Goal: Obtain resource: Obtain resource

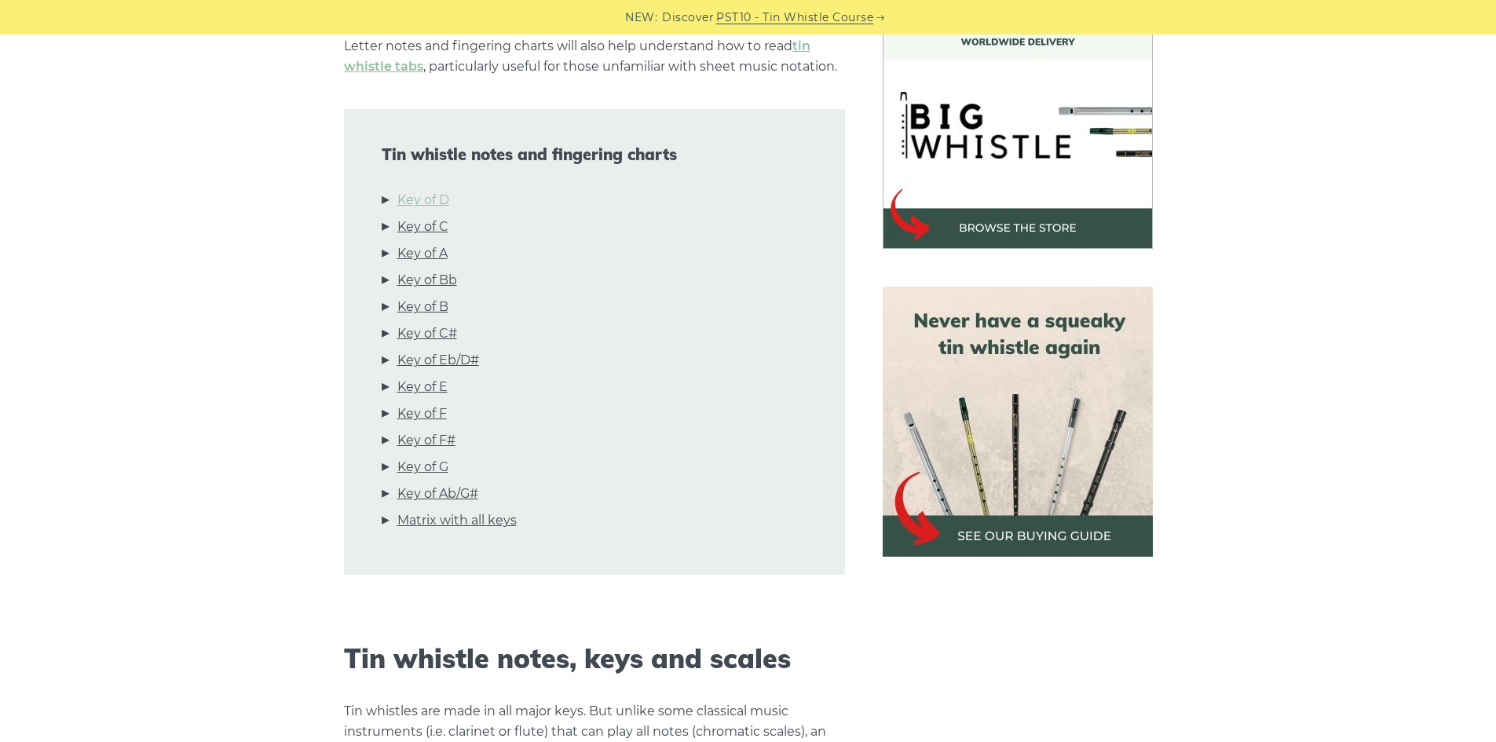
click at [427, 192] on link "Key of D" at bounding box center [423, 200] width 52 height 20
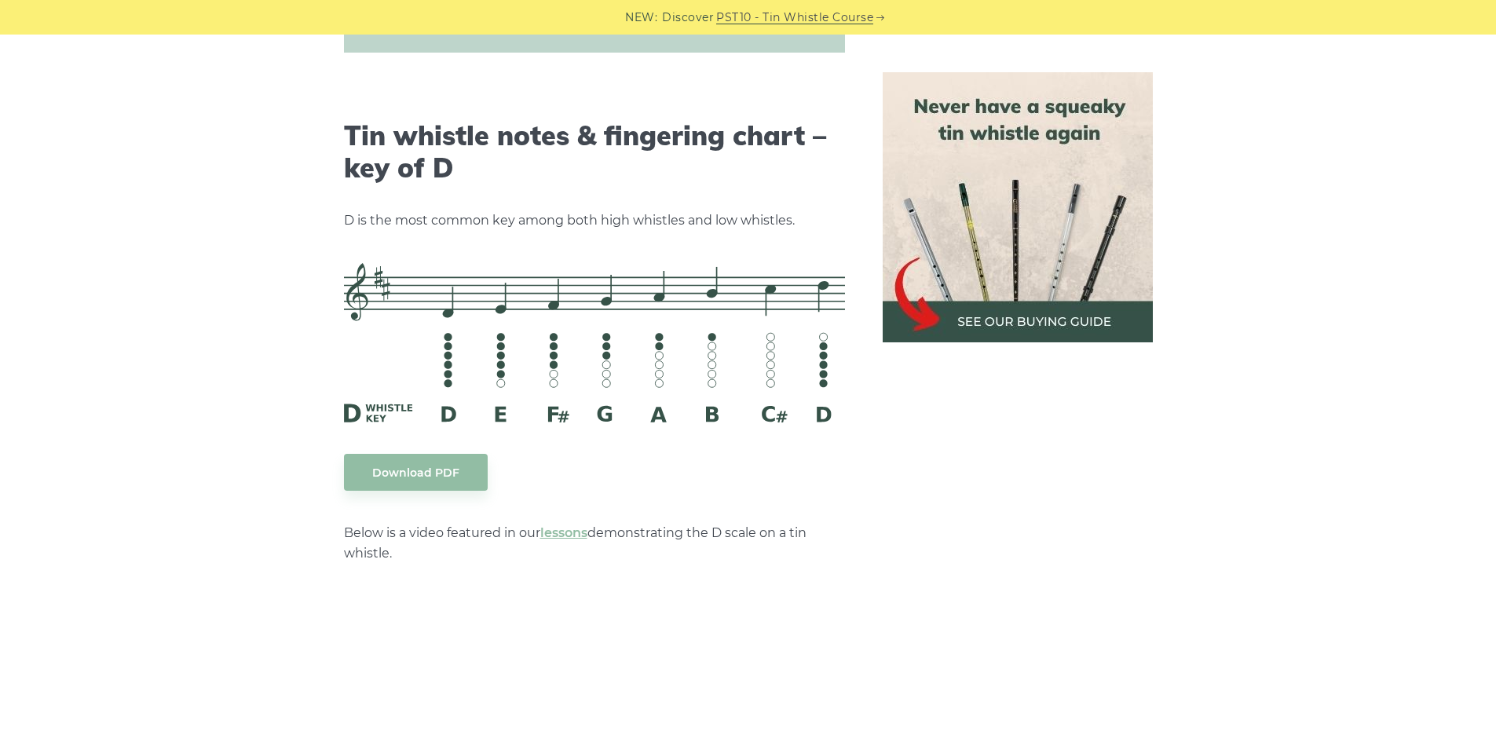
scroll to position [2447, 0]
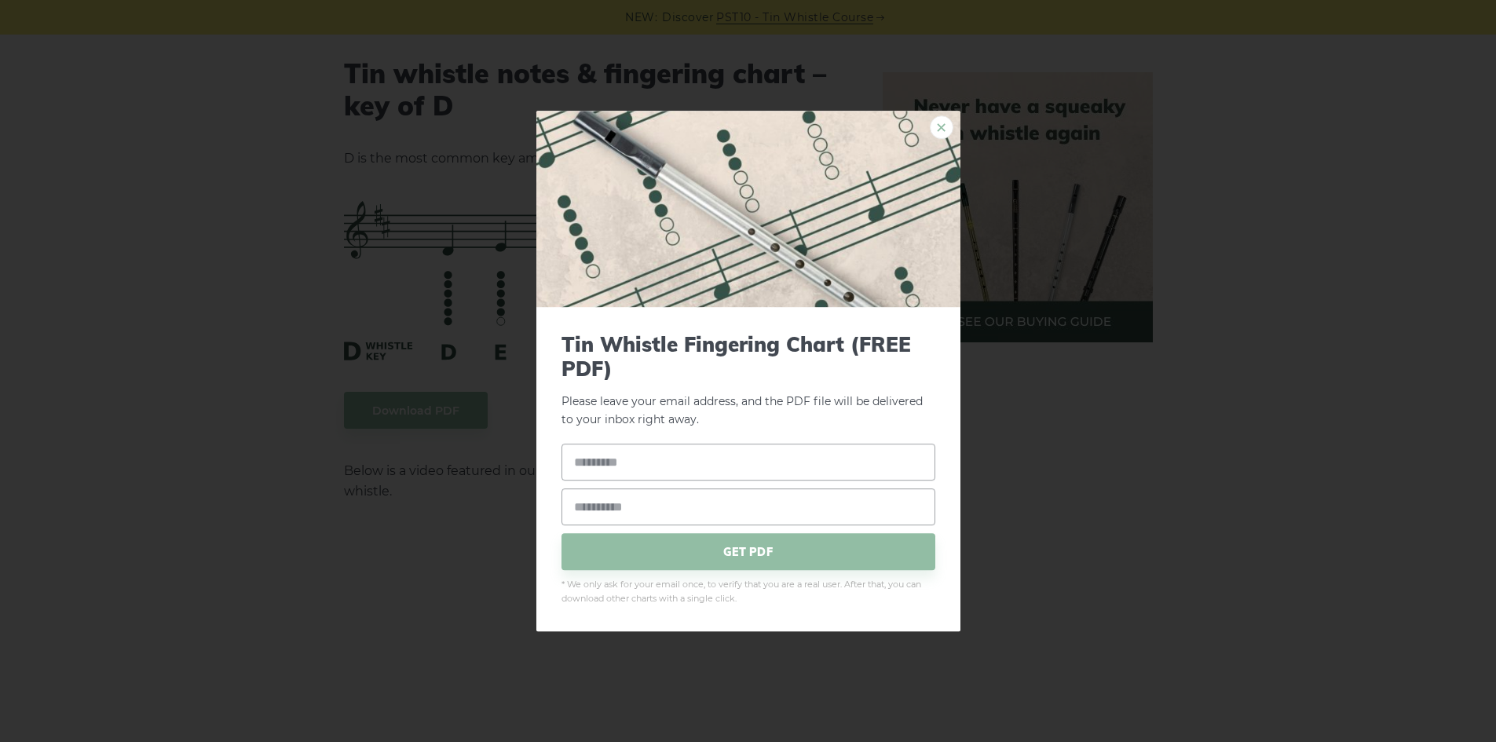
click at [937, 127] on link "×" at bounding box center [942, 127] width 24 height 24
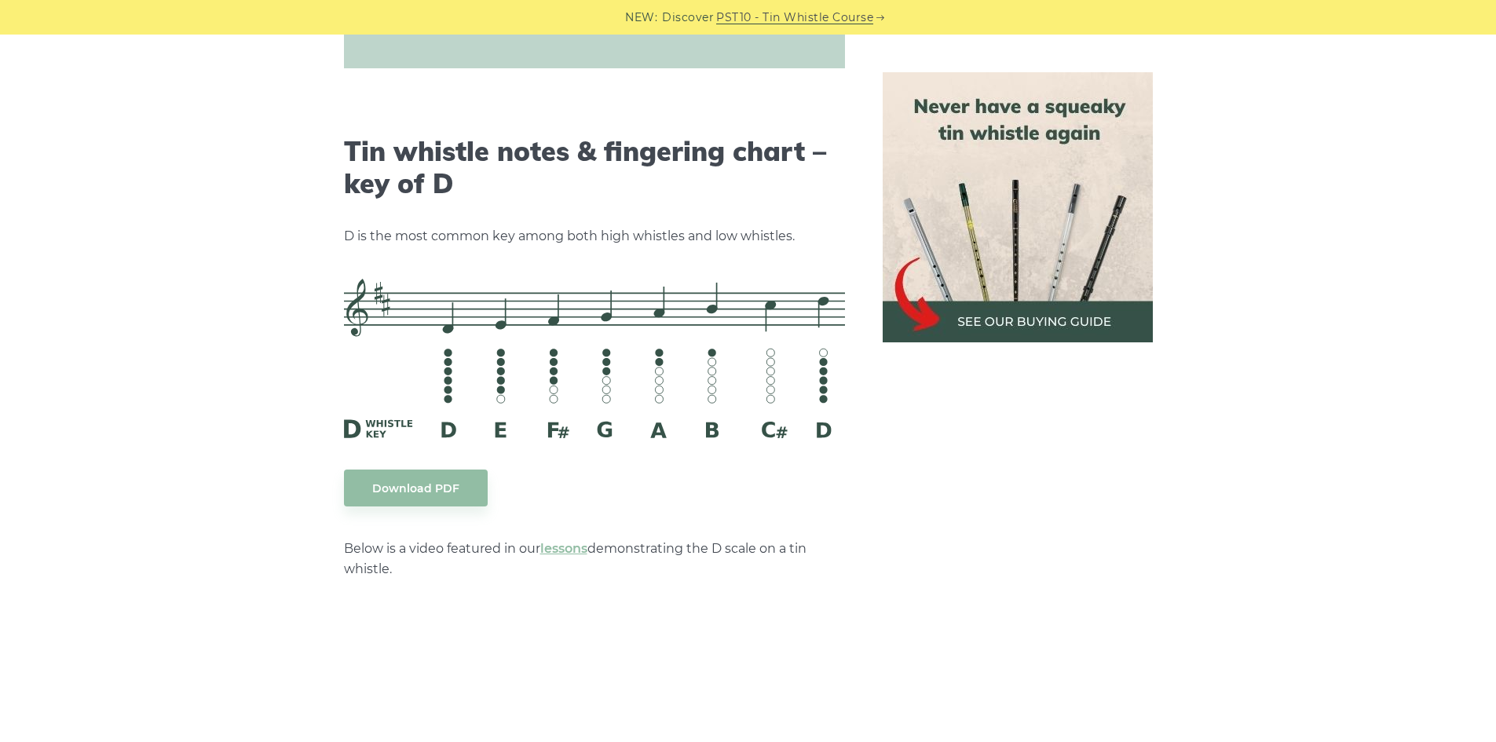
scroll to position [2368, 0]
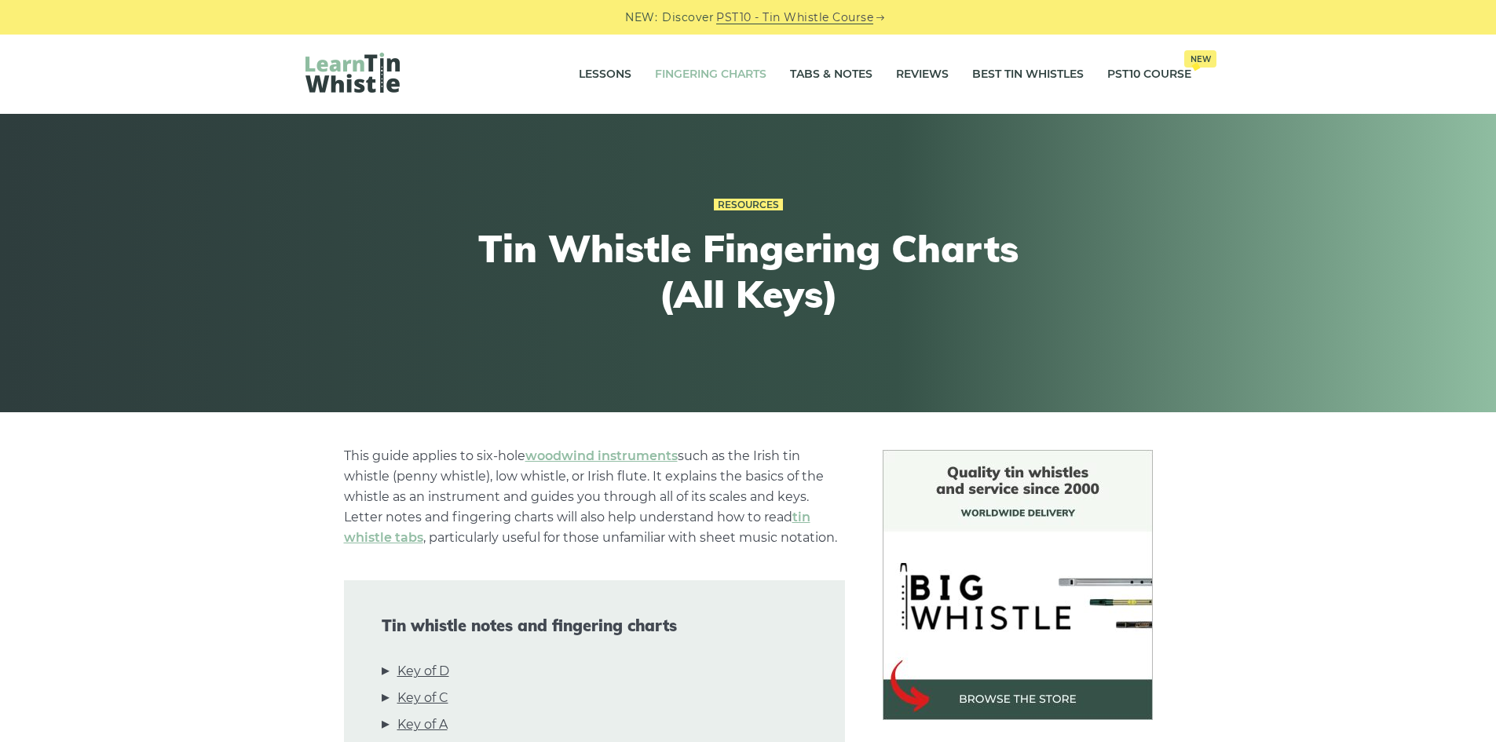
scroll to position [393, 0]
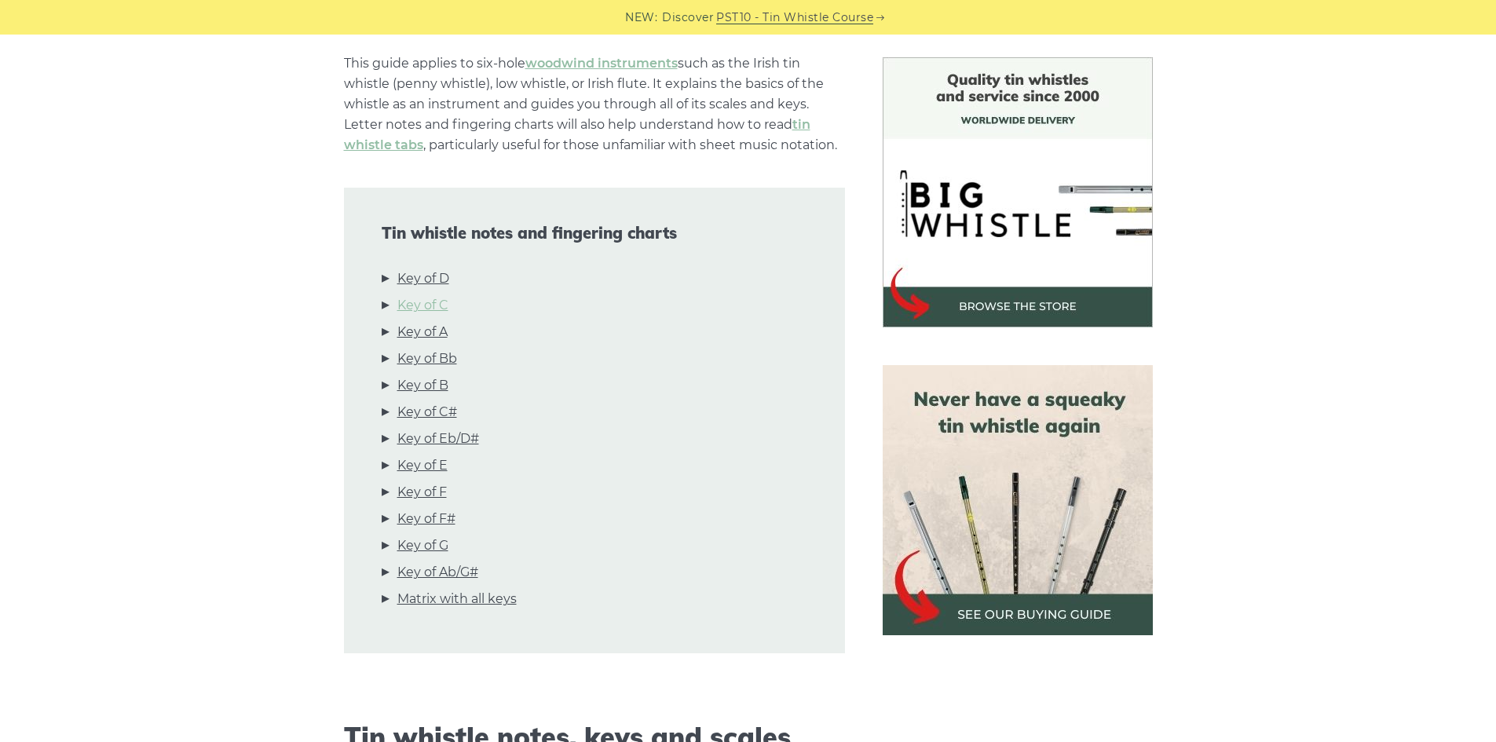
click at [426, 305] on link "Key of C" at bounding box center [422, 305] width 51 height 20
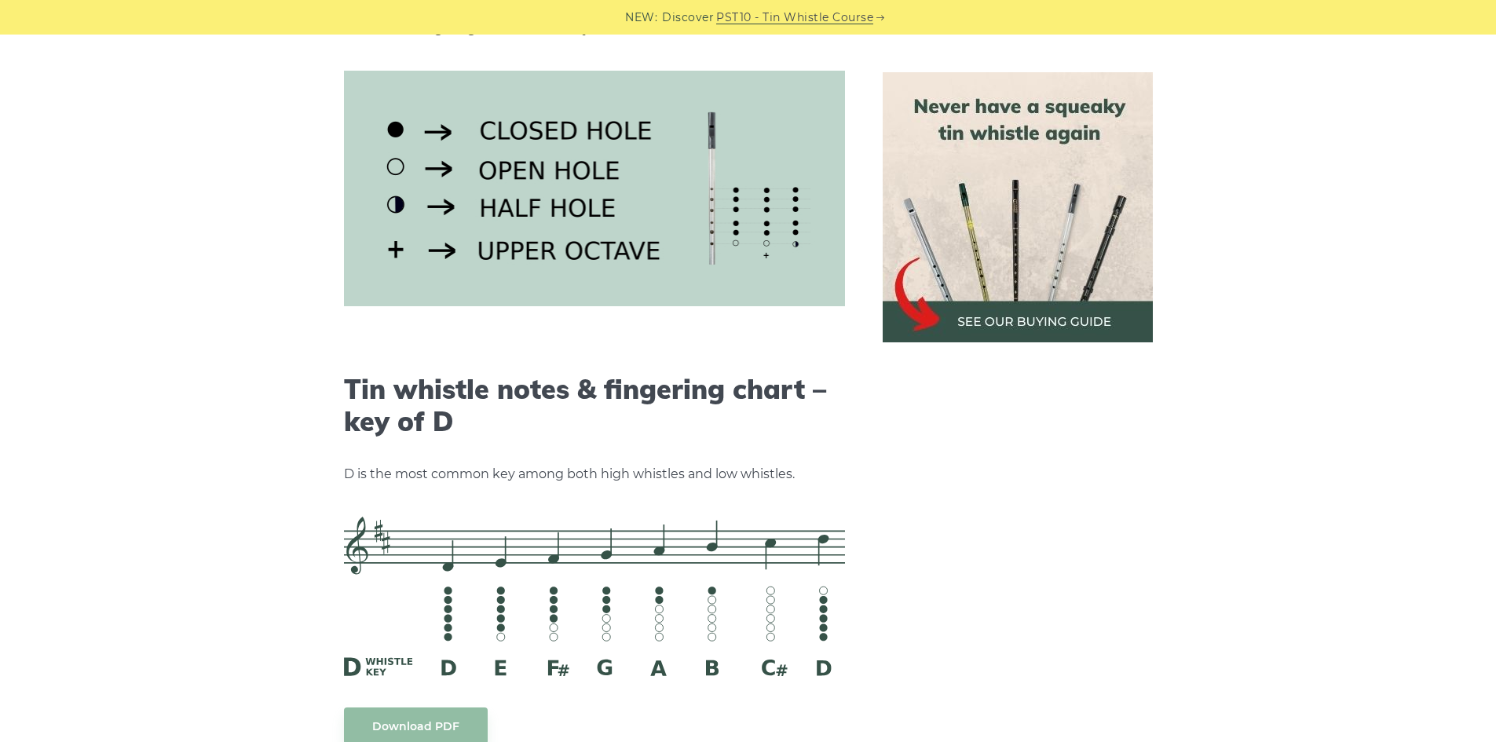
scroll to position [2205, 0]
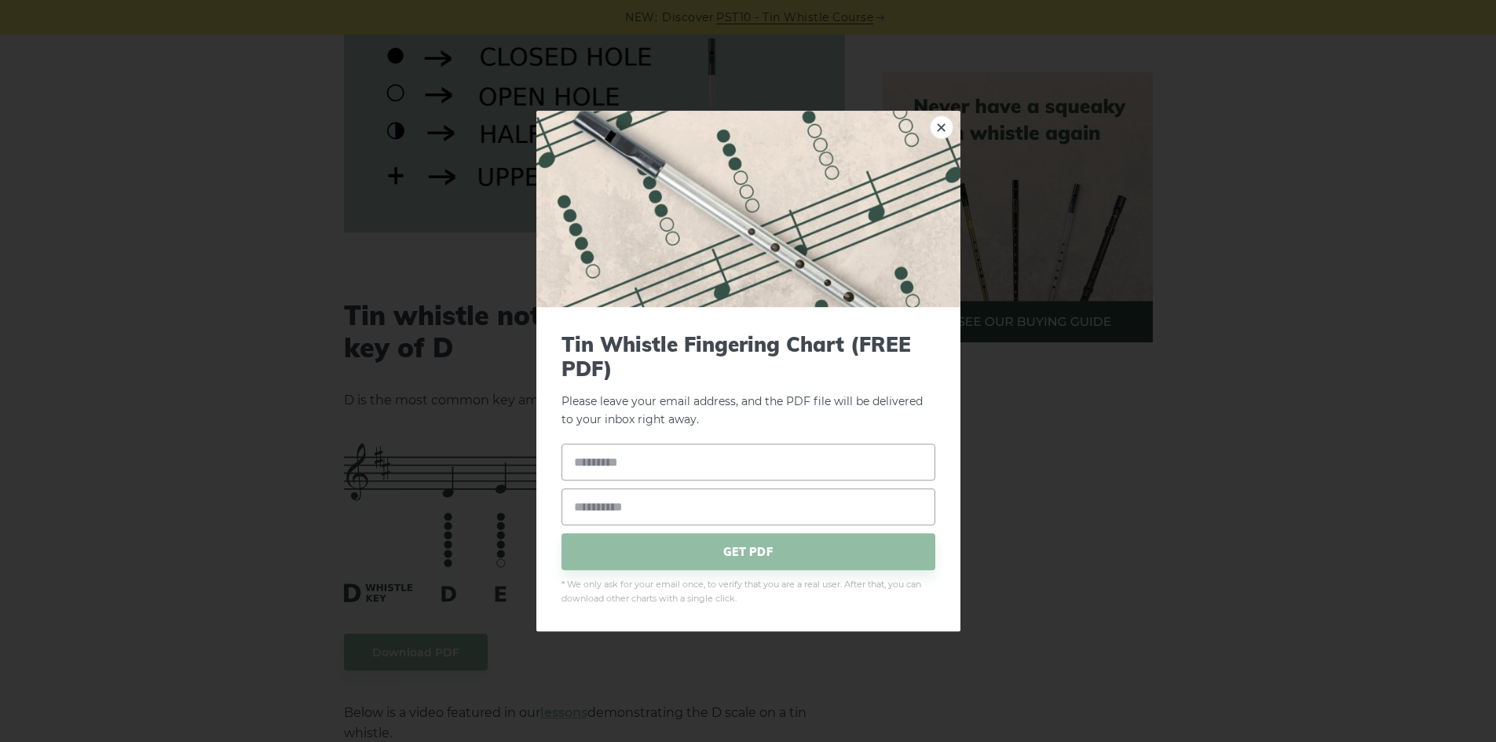
click at [670, 447] on input "text" at bounding box center [748, 462] width 374 height 37
type input "*****"
type input "**********"
click at [755, 558] on span "GET PDF" at bounding box center [748, 552] width 374 height 37
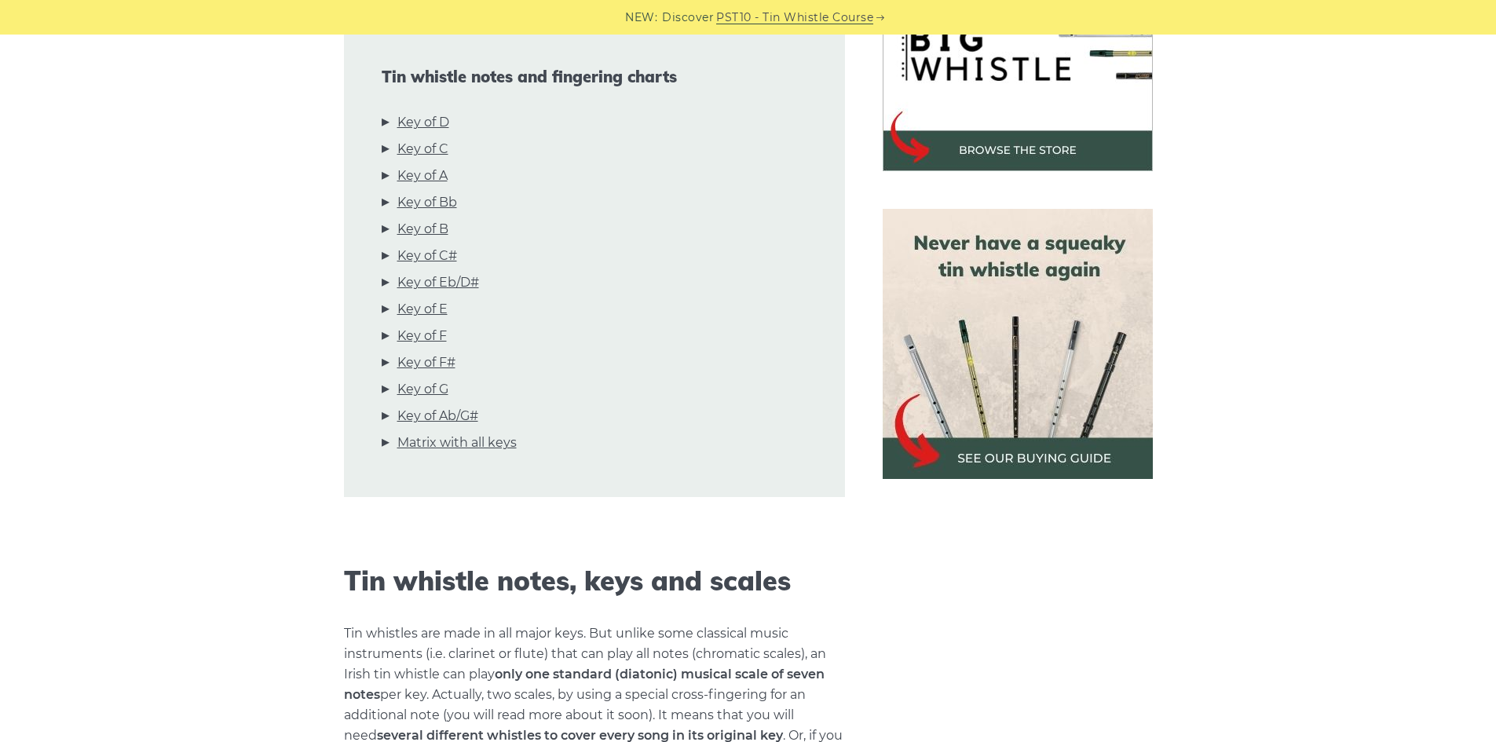
scroll to position [550, 0]
click at [441, 121] on link "Key of D" at bounding box center [423, 122] width 52 height 20
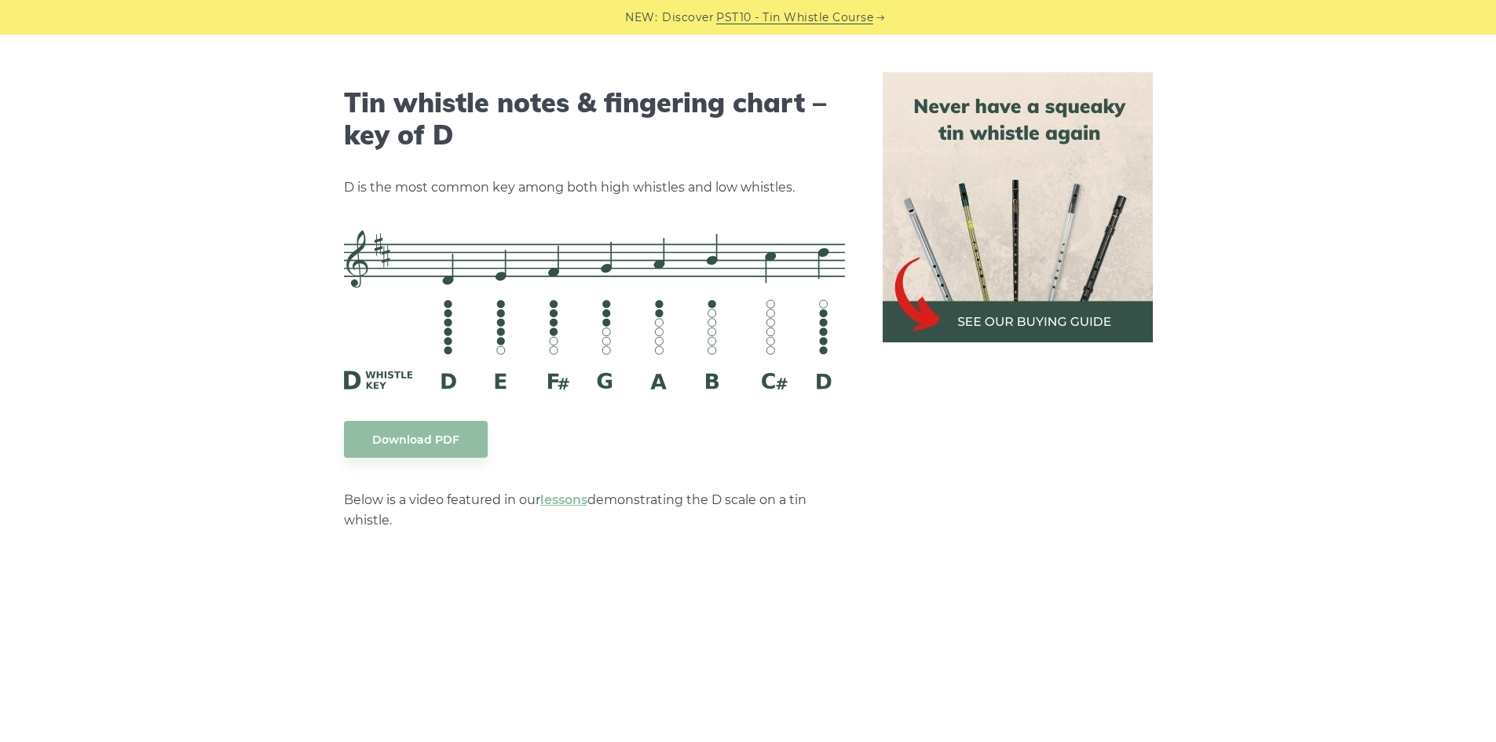
scroll to position [2447, 0]
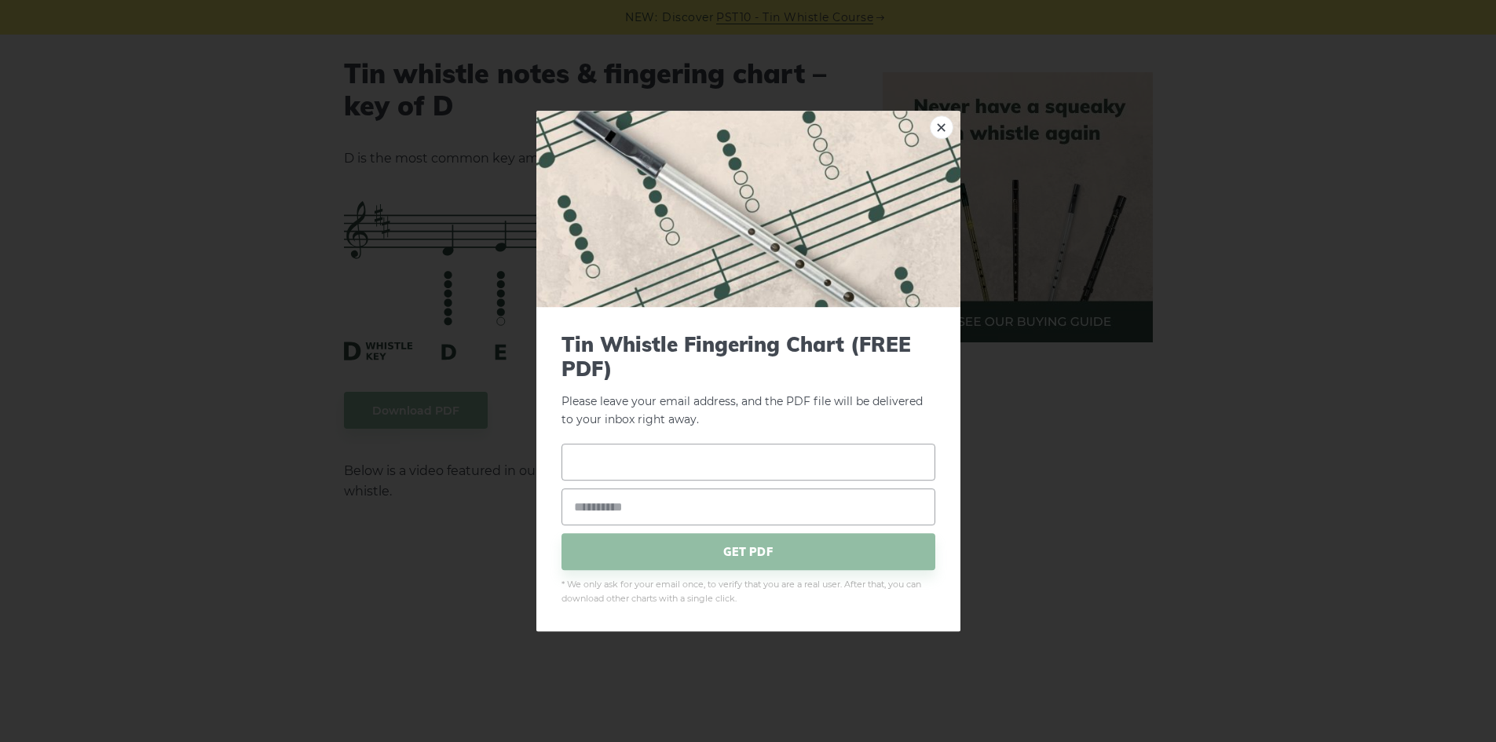
click at [717, 461] on input "text" at bounding box center [748, 462] width 374 height 37
type input "*****"
click at [953, 125] on img at bounding box center [748, 209] width 424 height 196
click at [938, 130] on link "×" at bounding box center [942, 127] width 24 height 24
